Goal: Navigation & Orientation: Go to known website

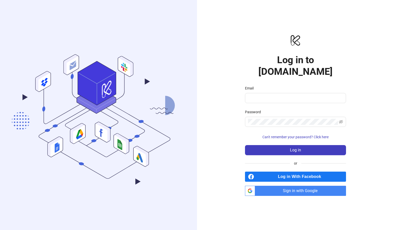
click at [310, 190] on span "Sign in with Google" at bounding box center [301, 191] width 89 height 10
click at [312, 186] on span "Sign in with Google" at bounding box center [301, 191] width 89 height 10
click at [276, 186] on span "Sign in with Google" at bounding box center [301, 191] width 89 height 10
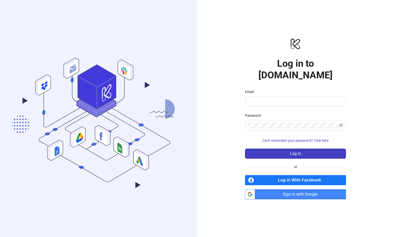
click at [303, 189] on span "Sign in with Google" at bounding box center [301, 194] width 89 height 10
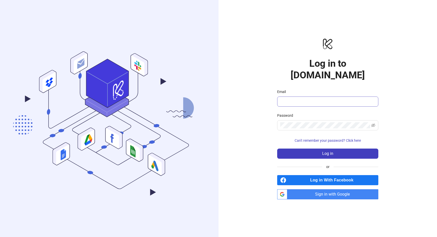
click at [296, 97] on span at bounding box center [327, 102] width 101 height 10
click at [297, 99] on input "Email" at bounding box center [327, 102] width 94 height 6
click at [217, 135] on icon ".cls-1,.cls-11,.cls-2,.cls-9{fill:none;}.cls-10,.cls-2,.cls-7,.cls-8{stroke:#31…" at bounding box center [109, 119] width 218 height 204
click at [336, 189] on span "Sign in with Google" at bounding box center [333, 194] width 89 height 10
click at [335, 189] on span "Sign in with Google" at bounding box center [333, 194] width 89 height 10
